Goal: Transaction & Acquisition: Download file/media

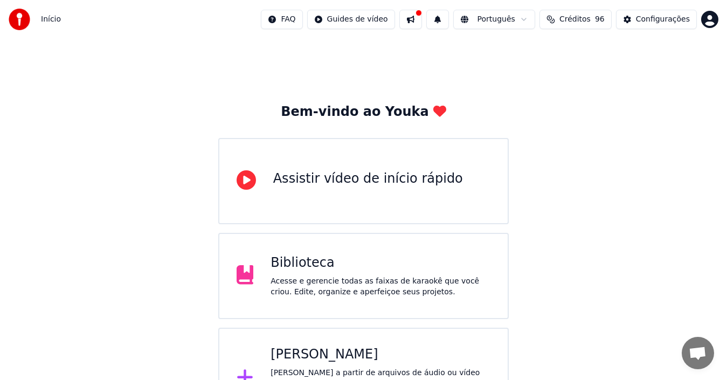
click at [322, 347] on div "[PERSON_NAME]" at bounding box center [380, 354] width 220 height 17
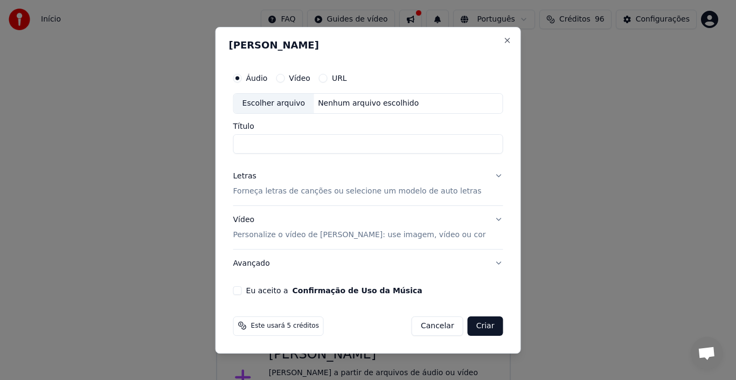
click at [485, 173] on button "Letras Forneça letras de canções ou selecione um modelo de auto letras" at bounding box center [368, 183] width 270 height 43
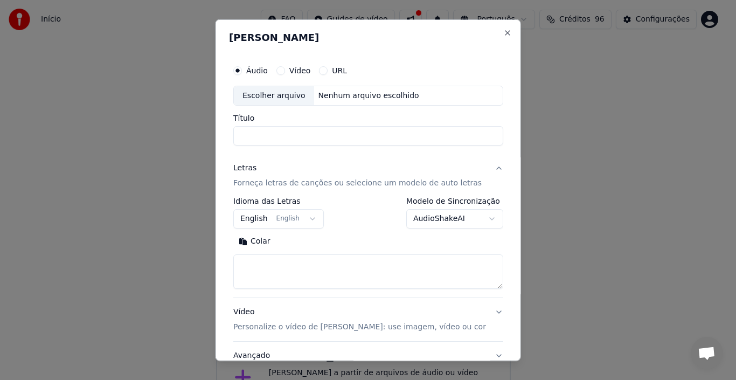
click at [296, 220] on button "English English" at bounding box center [278, 218] width 91 height 19
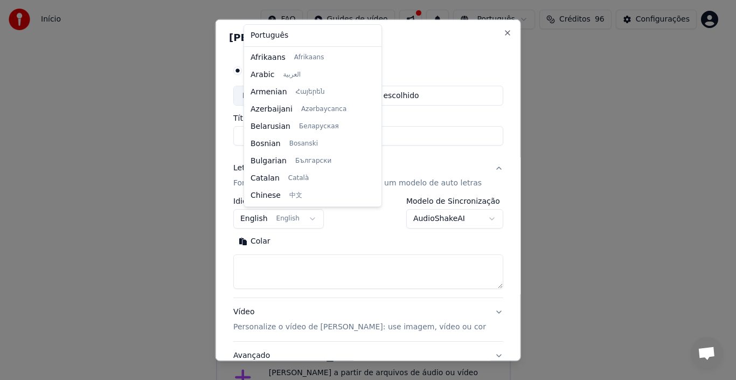
scroll to position [86, 0]
select select "**"
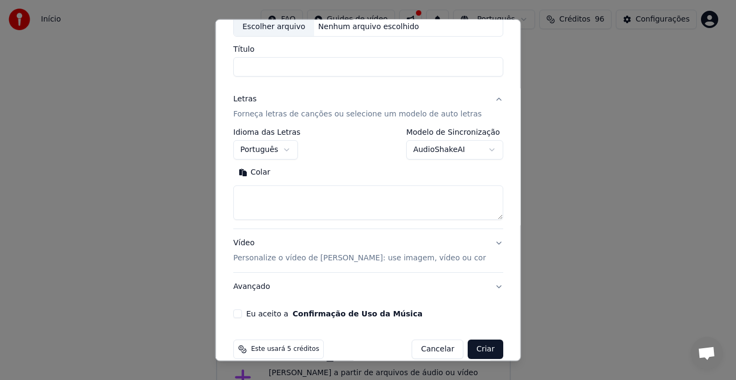
scroll to position [85, 0]
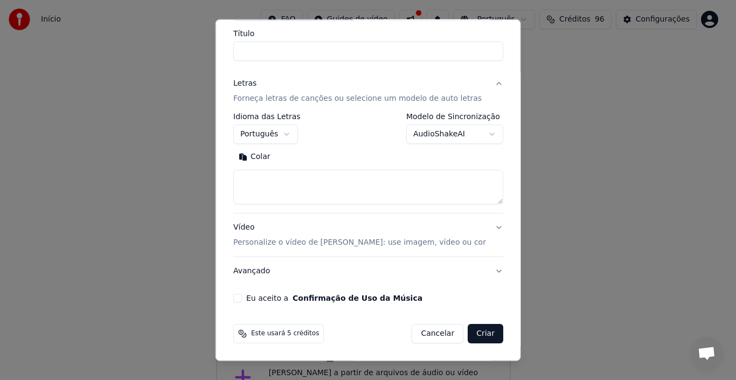
click at [242, 298] on button "Eu aceito a Confirmação de Uso da Música" at bounding box center [237, 298] width 9 height 9
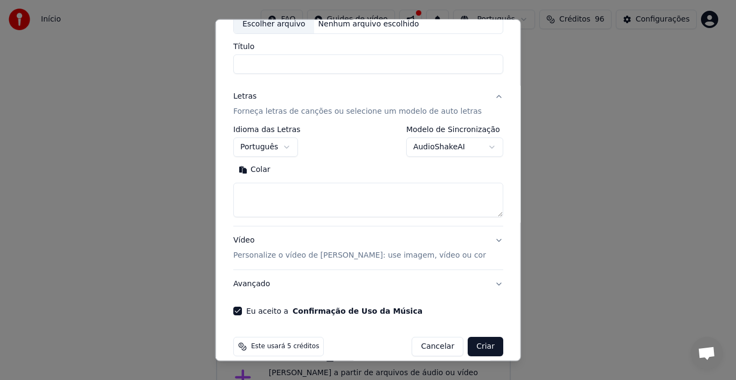
scroll to position [0, 0]
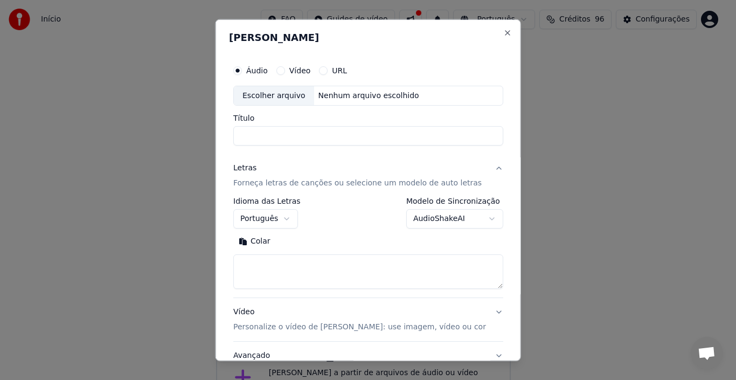
click at [284, 68] on button "Vídeo" at bounding box center [280, 70] width 9 height 9
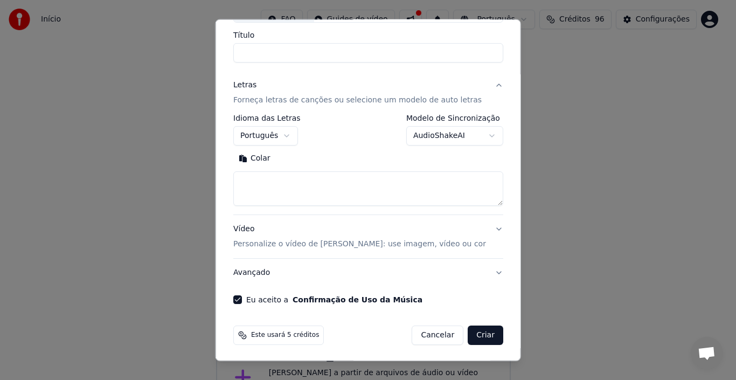
scroll to position [82, 0]
click at [477, 228] on button "Vídeo Personalize o vídeo de karaokê: use imagem, vídeo ou cor" at bounding box center [368, 237] width 270 height 43
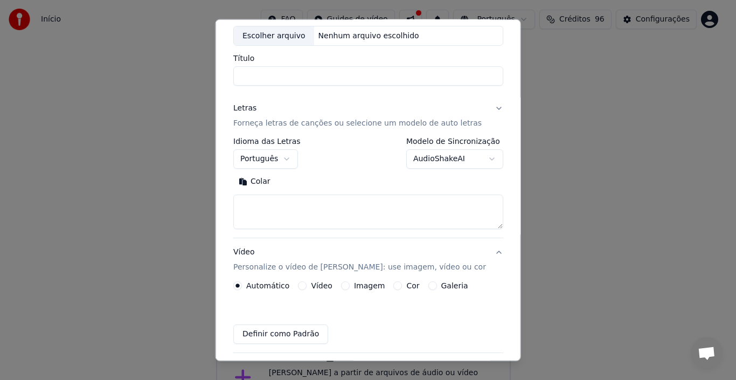
scroll to position [55, 0]
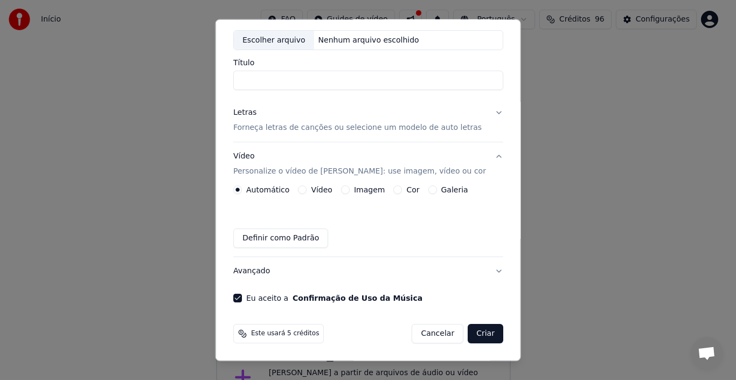
click at [399, 190] on button "Cor" at bounding box center [397, 189] width 9 height 9
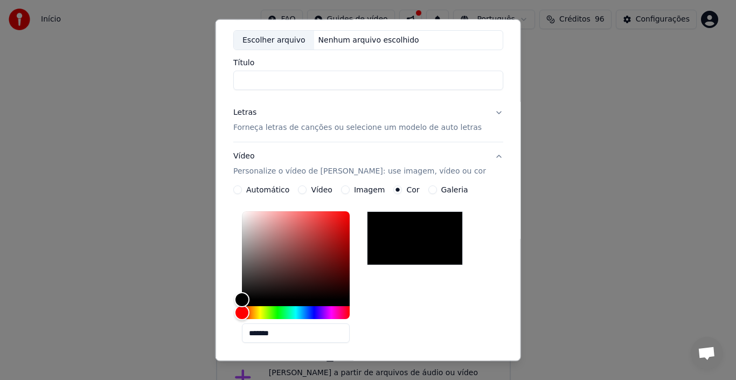
click at [437, 255] on div at bounding box center [415, 238] width 96 height 54
click at [250, 297] on div "Color" at bounding box center [241, 299] width 17 height 17
type input "*******"
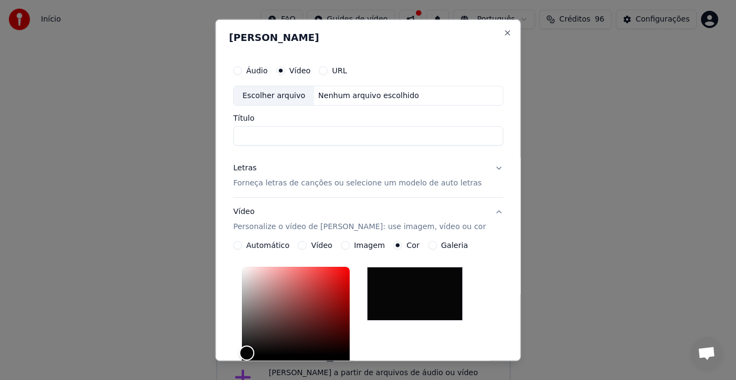
click at [290, 96] on div "Escolher arquivo" at bounding box center [274, 95] width 80 height 19
drag, startPoint x: 392, startPoint y: 134, endPoint x: 296, endPoint y: 131, distance: 95.4
click at [296, 131] on input "**********" at bounding box center [368, 135] width 270 height 19
type input "**********"
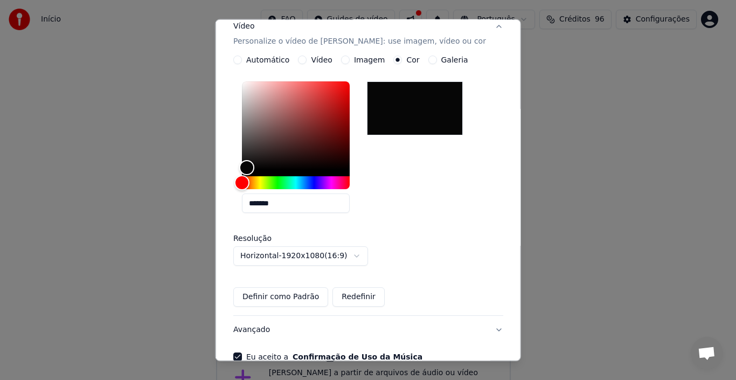
scroll to position [10, 0]
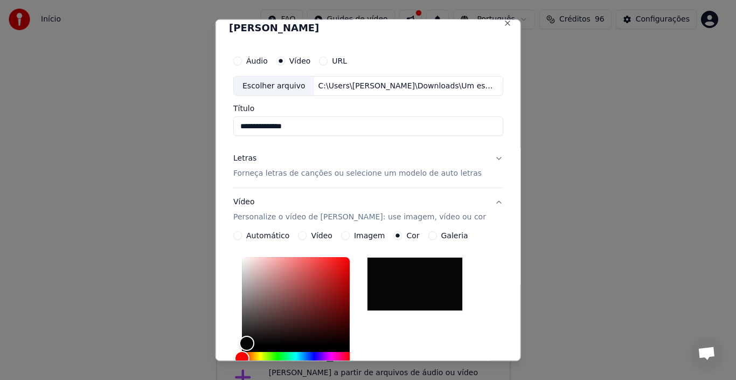
click at [487, 156] on button "Letras Forneça letras de canções ou selecione um modelo de auto letras" at bounding box center [368, 165] width 270 height 43
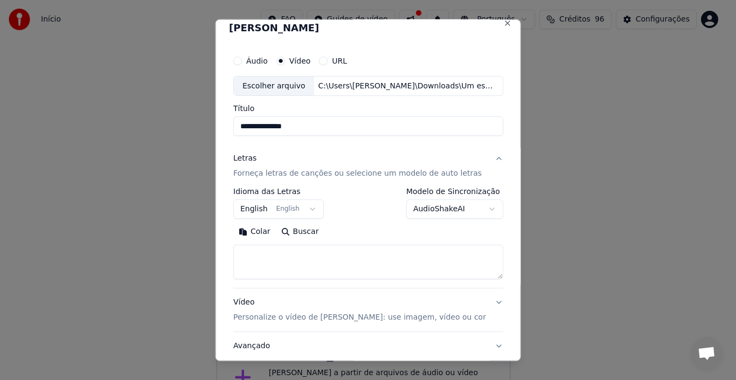
click at [262, 212] on button "English English" at bounding box center [278, 208] width 91 height 19
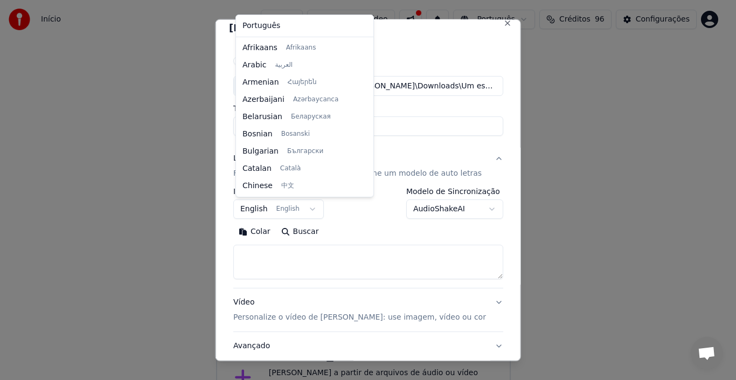
scroll to position [86, 0]
select select "**"
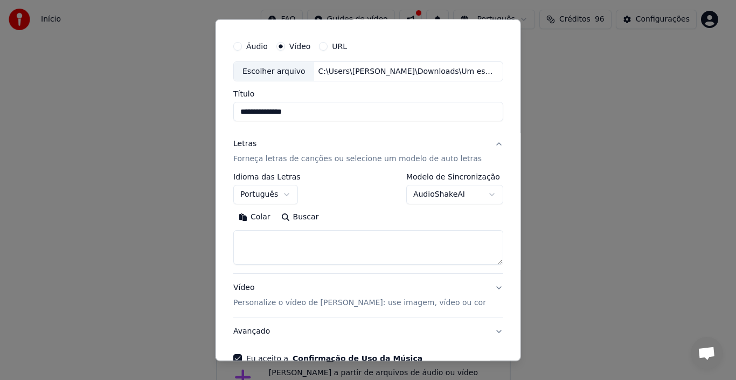
scroll to position [31, 0]
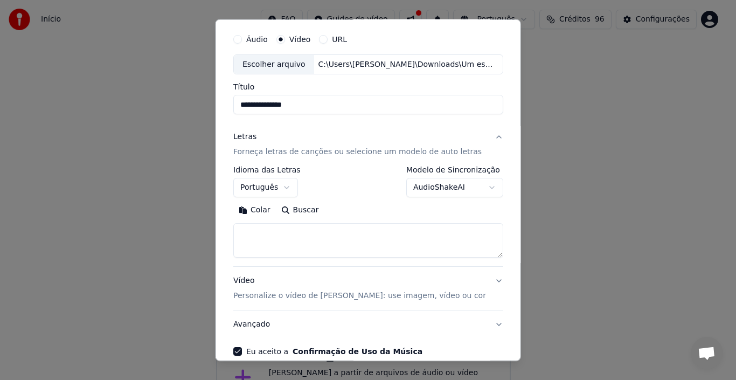
click at [390, 231] on textarea at bounding box center [368, 240] width 270 height 34
paste textarea "**********"
click at [244, 242] on textarea at bounding box center [361, 240] width 256 height 34
type textarea "**********"
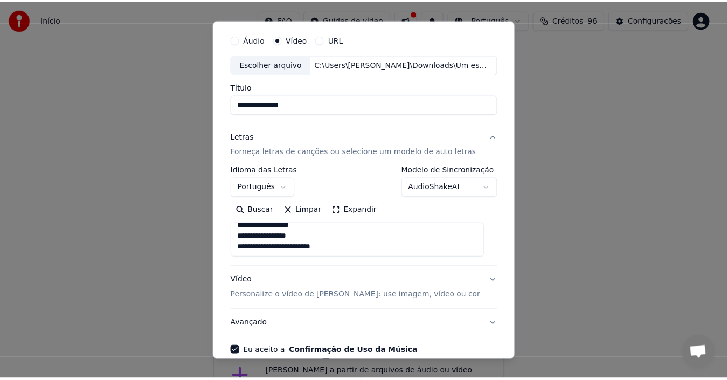
scroll to position [85, 0]
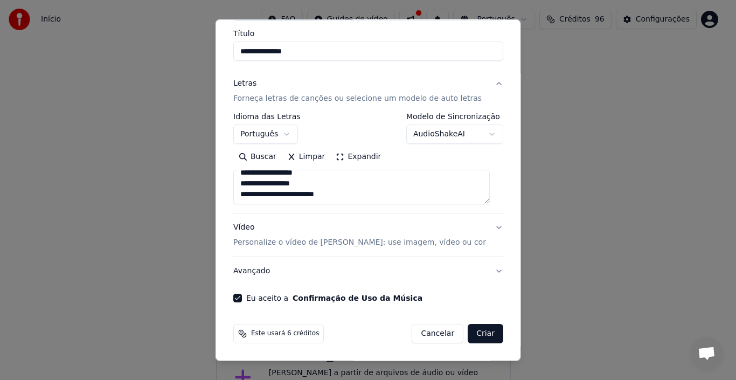
click at [478, 334] on button "Criar" at bounding box center [486, 333] width 36 height 19
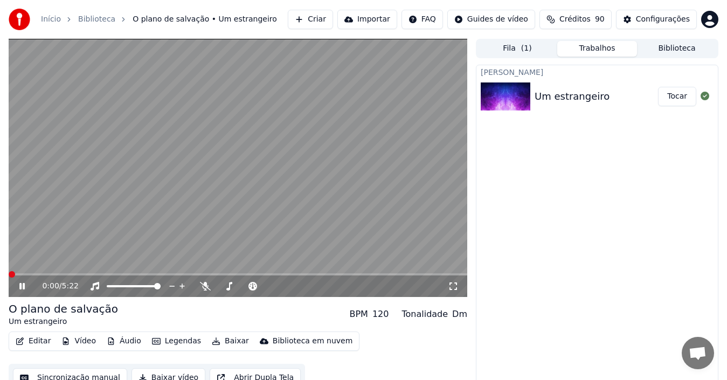
click at [9, 272] on span at bounding box center [12, 274] width 6 height 6
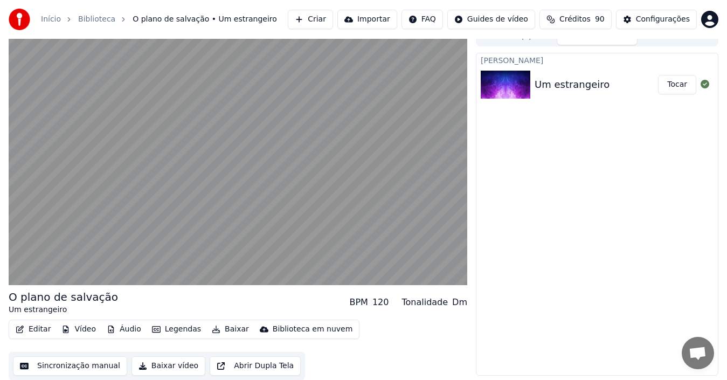
click at [81, 330] on button "Vídeo" at bounding box center [78, 329] width 43 height 15
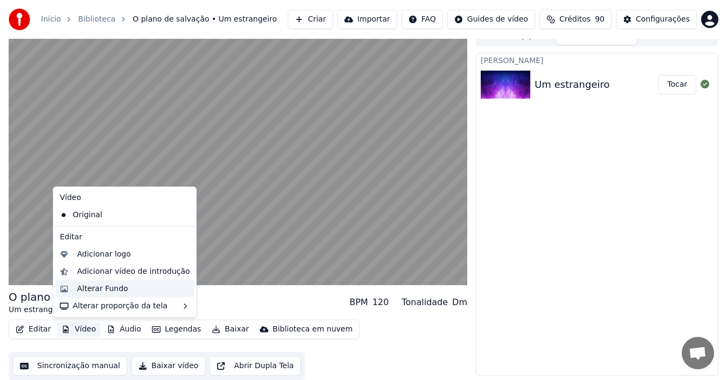
click at [101, 288] on div "Alterar Fundo" at bounding box center [102, 288] width 51 height 11
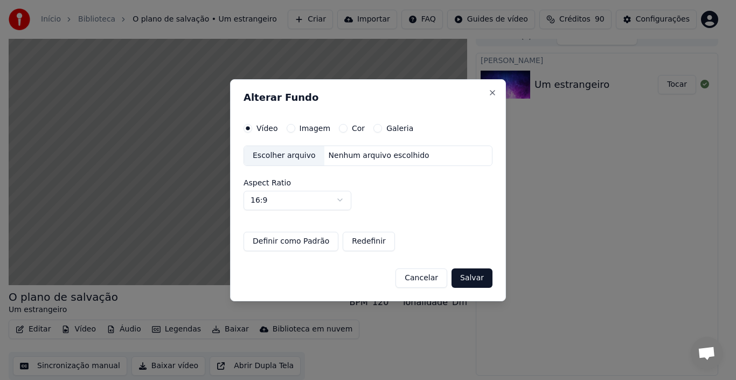
click at [296, 155] on div "Escolher arquivo" at bounding box center [284, 155] width 80 height 19
click at [342, 128] on button "Cor" at bounding box center [343, 128] width 9 height 9
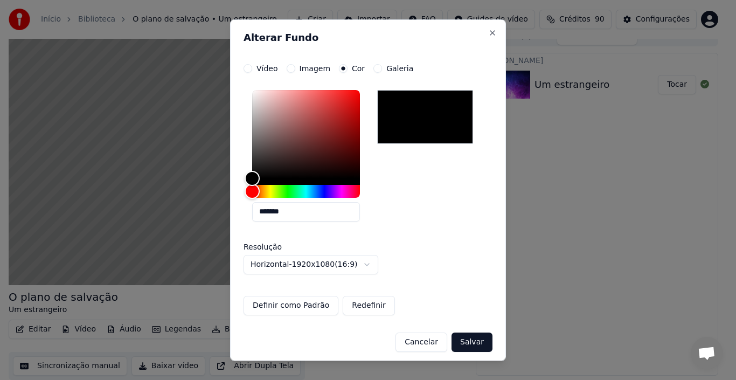
click at [303, 69] on label "Imagem" at bounding box center [315, 68] width 31 height 8
click at [295, 69] on button "Imagem" at bounding box center [291, 68] width 9 height 9
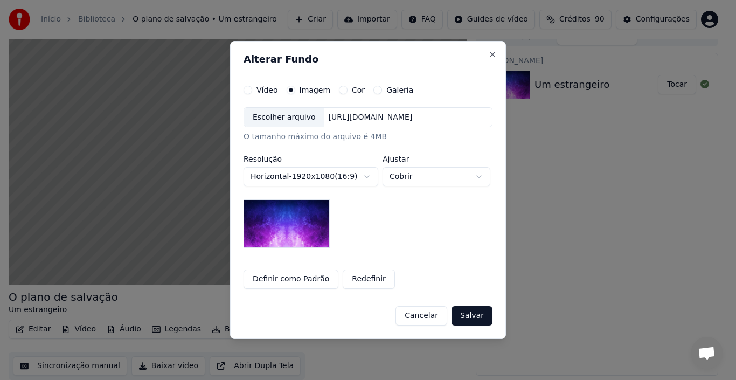
click at [354, 176] on button "Horizontal - 1920 x 1080 ( 16 : 9 )" at bounding box center [310, 176] width 135 height 19
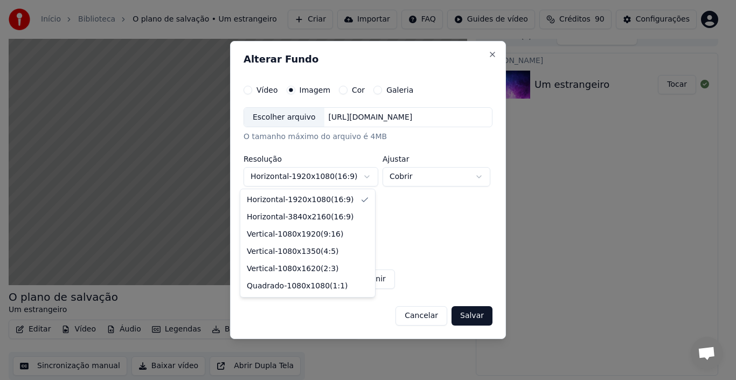
click at [354, 176] on div at bounding box center [368, 190] width 736 height 380
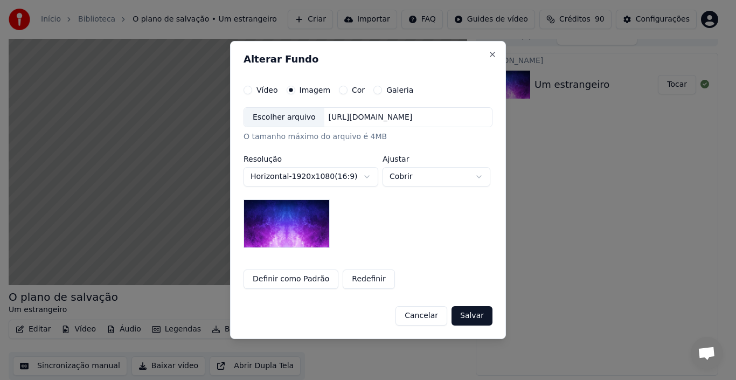
click at [475, 312] on button "Salvar" at bounding box center [471, 315] width 41 height 19
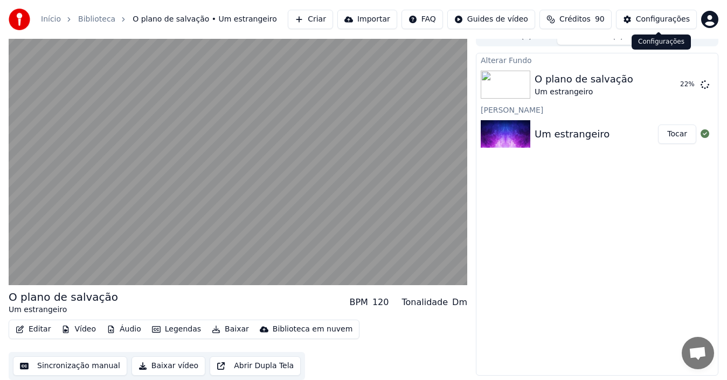
click at [672, 23] on div "Configurações" at bounding box center [663, 19] width 54 height 11
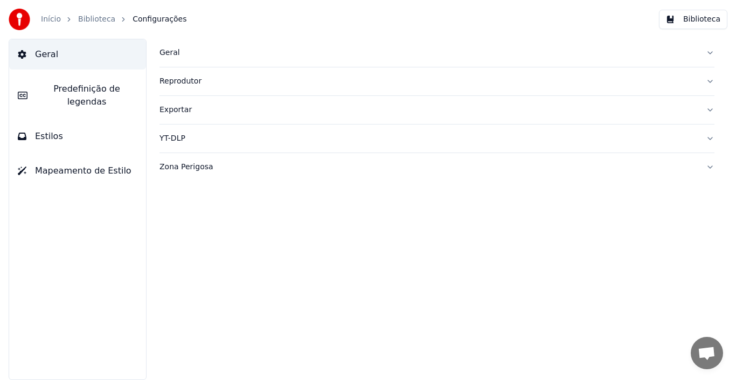
click at [99, 20] on link "Biblioteca" at bounding box center [96, 19] width 37 height 11
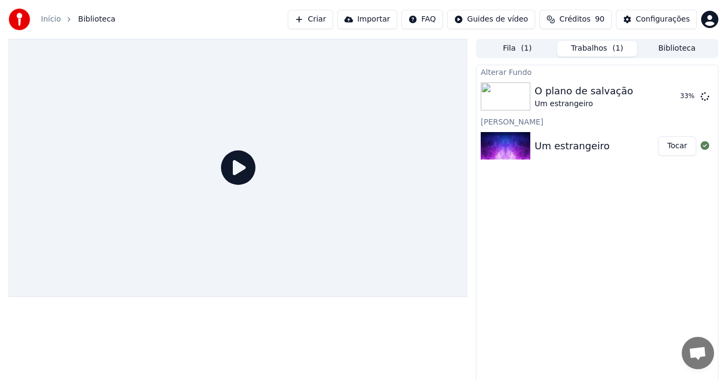
click at [244, 172] on icon at bounding box center [238, 167] width 34 height 34
click at [245, 177] on icon at bounding box center [238, 167] width 34 height 34
click at [676, 99] on button "Tocar" at bounding box center [677, 96] width 38 height 19
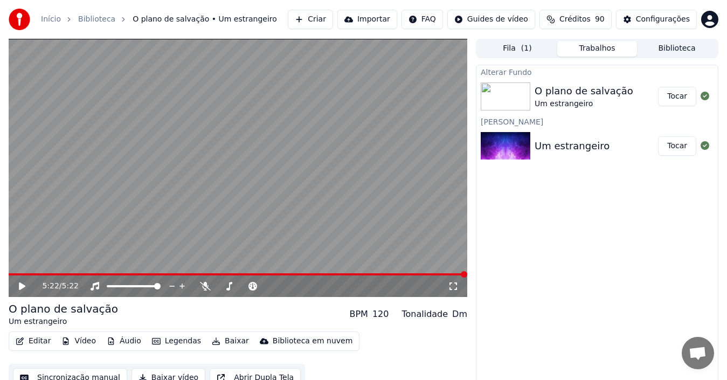
click at [20, 286] on icon at bounding box center [22, 286] width 6 height 8
click at [33, 342] on button "Editar" at bounding box center [33, 340] width 44 height 15
click at [217, 342] on button "Baixar" at bounding box center [230, 340] width 46 height 15
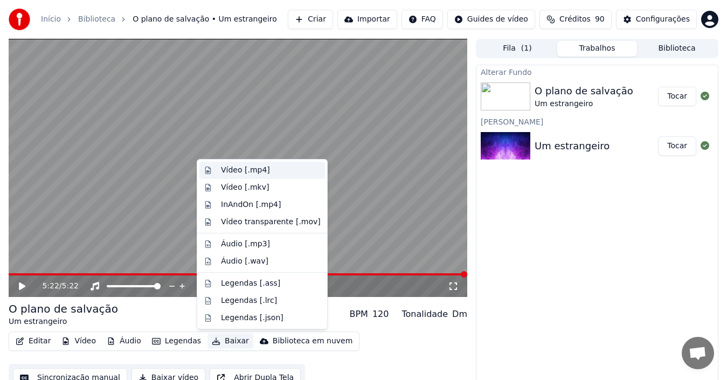
click at [254, 174] on div "Vídeo [.mp4]" at bounding box center [245, 170] width 49 height 11
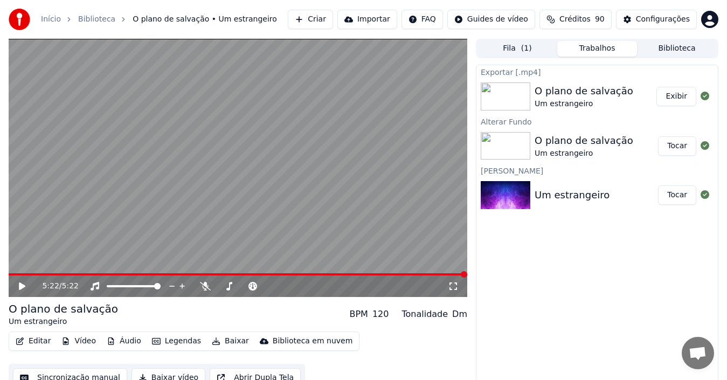
click at [220, 338] on button "Baixar" at bounding box center [230, 340] width 46 height 15
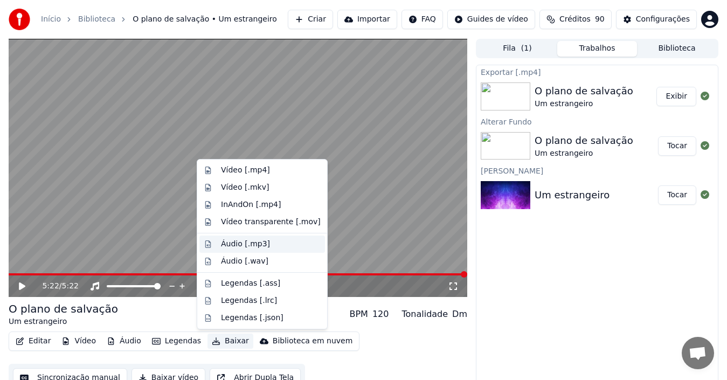
click at [259, 246] on div "Áudio [.mp3]" at bounding box center [245, 244] width 49 height 11
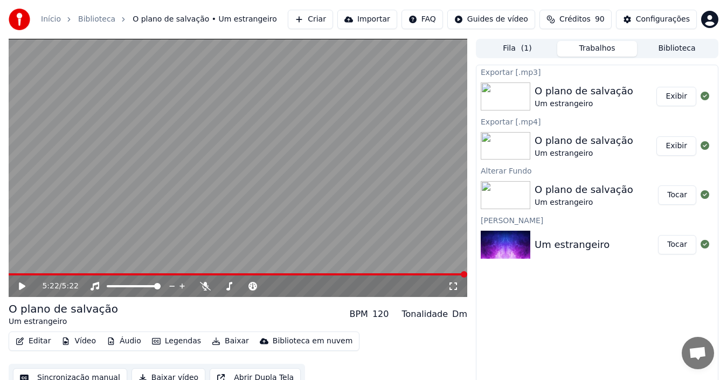
click at [212, 340] on button "Baixar" at bounding box center [230, 340] width 46 height 15
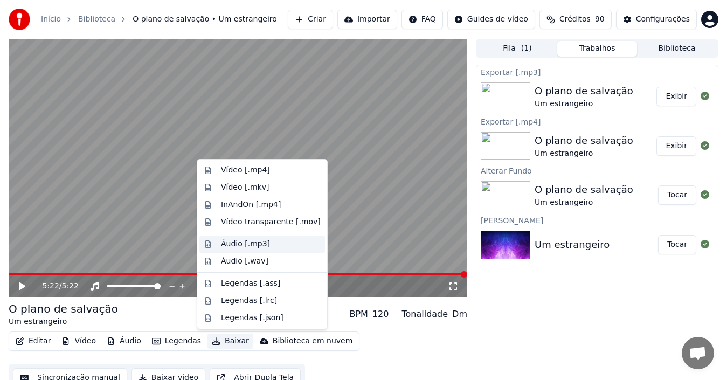
click at [251, 243] on div "Áudio [.mp3]" at bounding box center [245, 244] width 49 height 11
